Goal: Information Seeking & Learning: Learn about a topic

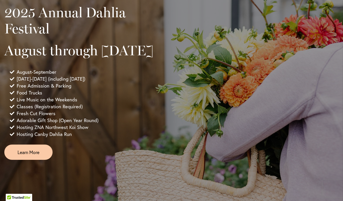
scroll to position [388, 0]
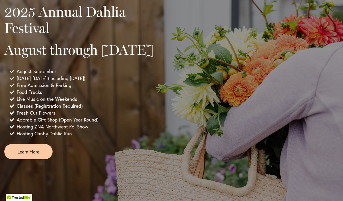
click at [39, 155] on span "Learn More" at bounding box center [29, 151] width 22 height 7
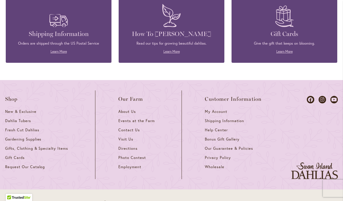
scroll to position [1565, 0]
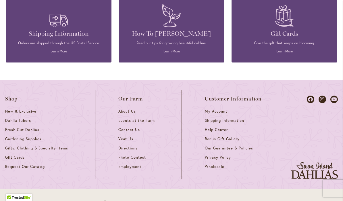
click at [137, 96] on span "Our Farm" at bounding box center [130, 99] width 25 height 6
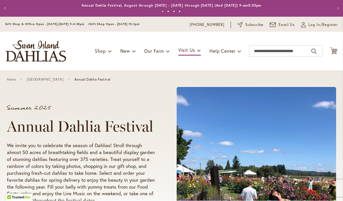
scroll to position [0, 0]
click at [41, 79] on link "[GEOGRAPHIC_DATA]" at bounding box center [45, 80] width 37 height 4
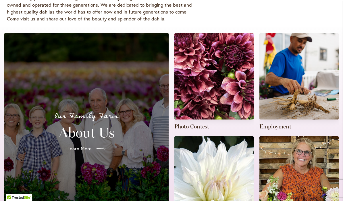
scroll to position [126, 0]
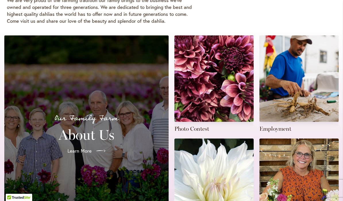
click at [86, 150] on span "Learn More" at bounding box center [80, 150] width 24 height 7
